Goal: Task Accomplishment & Management: Manage account settings

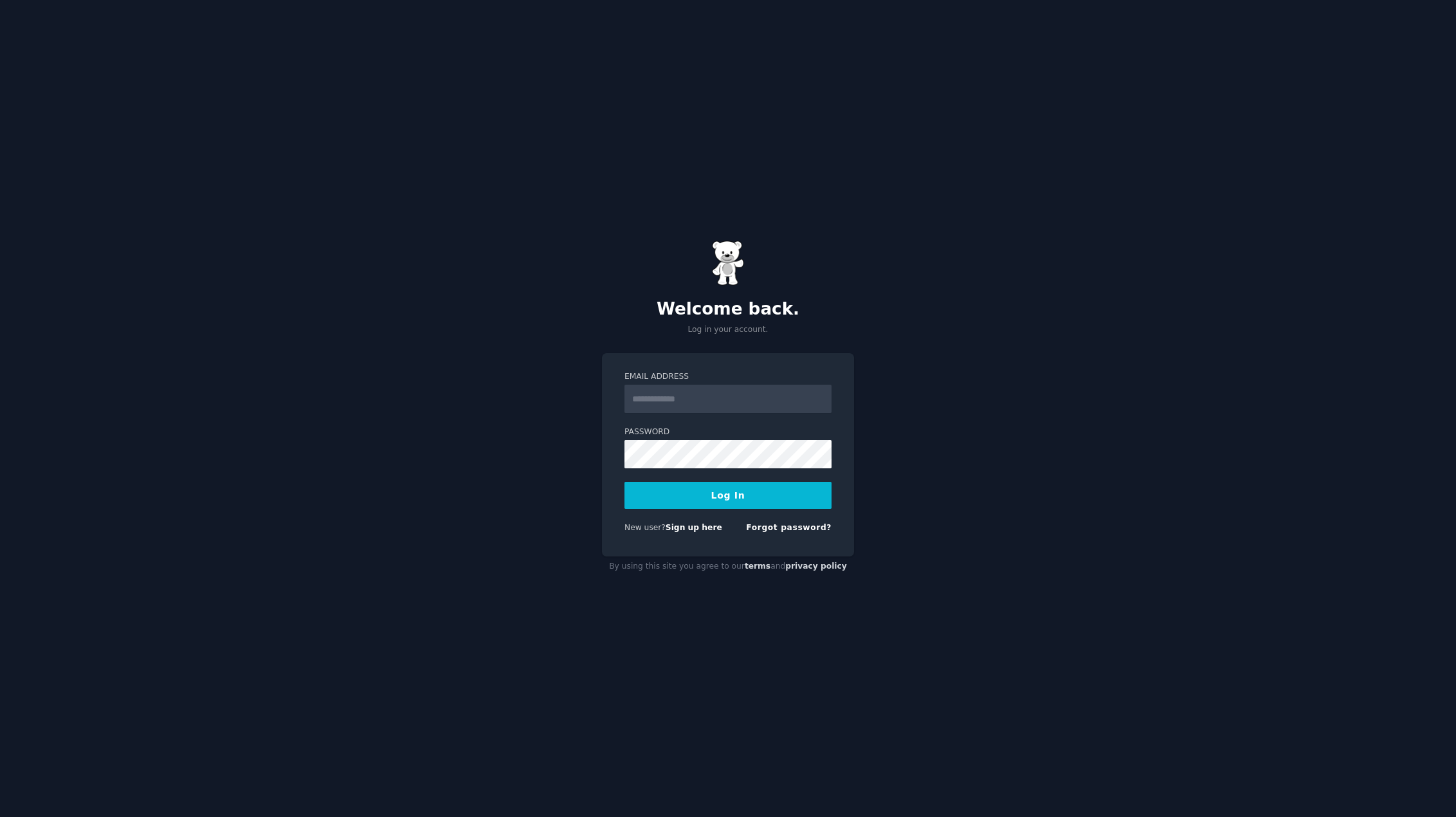
click at [1218, 371] on div "Welcome back. Log in your account. Email Address Password Log In New user? Sign…" at bounding box center [728, 408] width 1456 height 817
click at [1060, 305] on div "Welcome back. Log in your account. Email Address Password Log In New user? Sign…" at bounding box center [728, 408] width 1456 height 817
click at [707, 396] on input "Email Address" at bounding box center [728, 398] width 207 height 28
click at [593, 333] on div "Welcome back. Log in your account. Email Address Password Log In New user? Sign…" at bounding box center [728, 408] width 1456 height 817
click at [659, 389] on input "Email Address" at bounding box center [728, 398] width 207 height 28
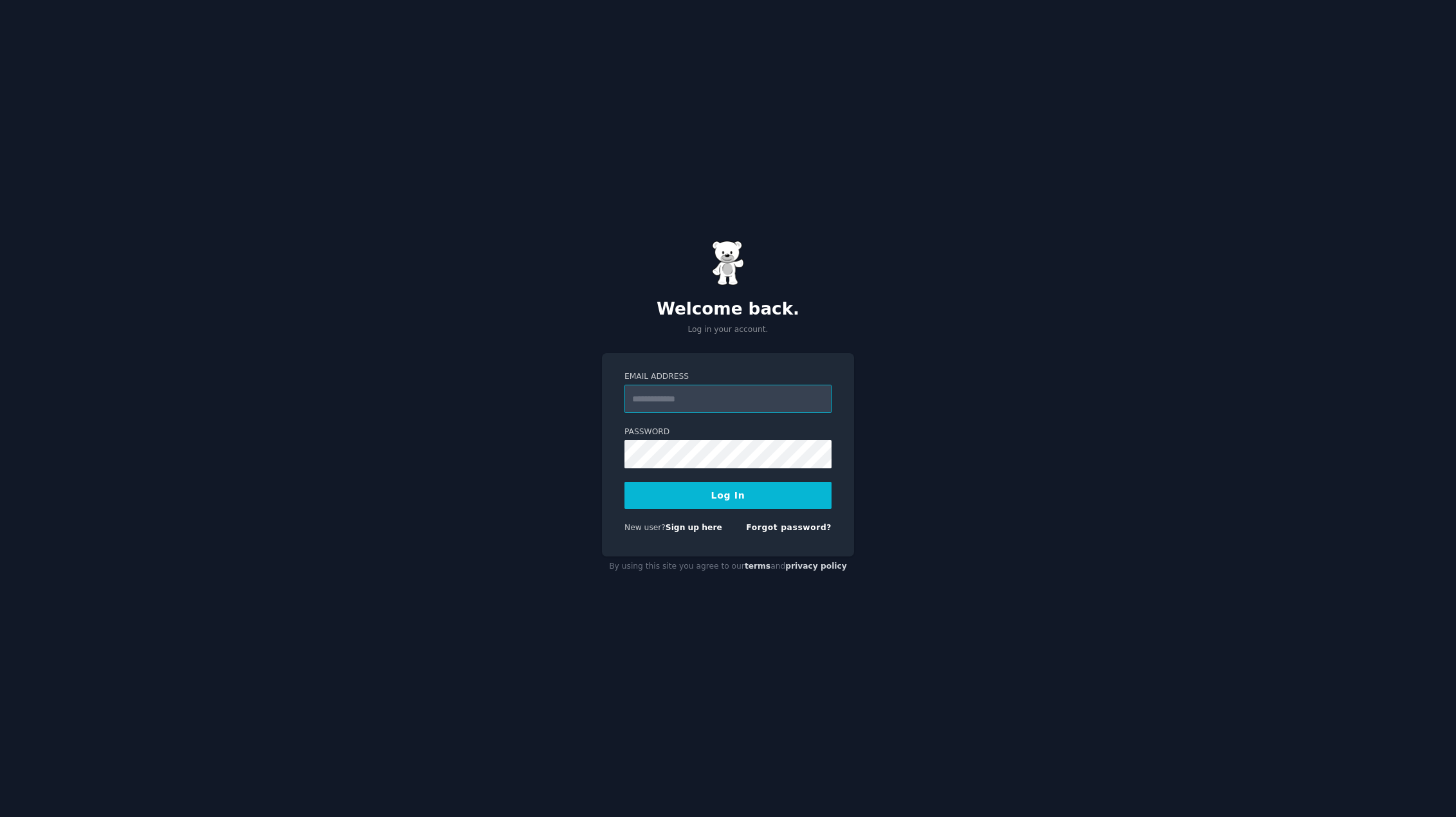
type input "**********"
click at [735, 501] on button "Log In" at bounding box center [728, 495] width 207 height 27
